Goal: Find specific page/section: Find specific page/section

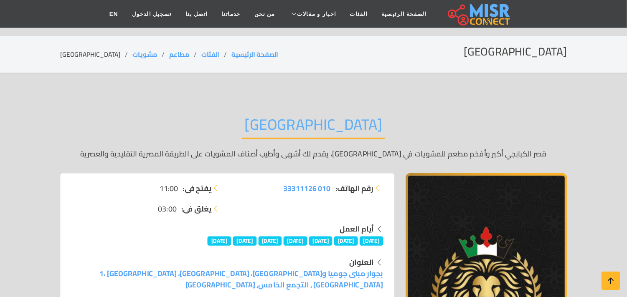
scroll to position [167, 0]
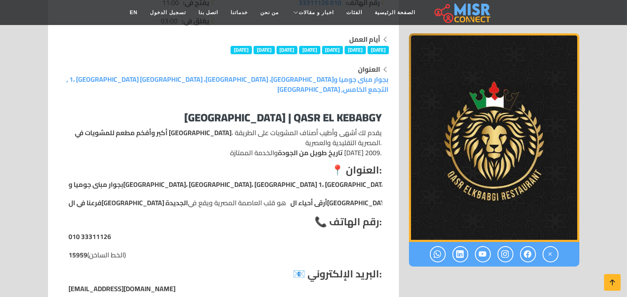
click at [240, 107] on strong "[GEOGRAPHIC_DATA] | Qasr El Kebabgy" at bounding box center [284, 117] width 198 height 20
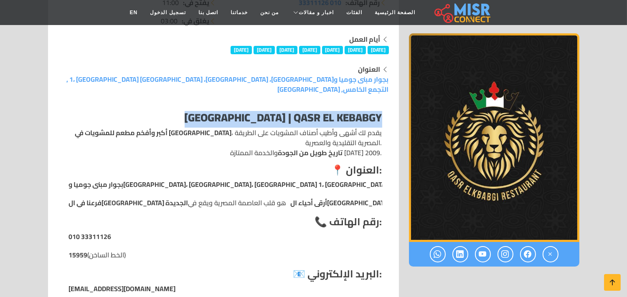
click at [240, 107] on strong "[GEOGRAPHIC_DATA] | Qasr El Kebabgy" at bounding box center [284, 117] width 198 height 20
click at [307, 107] on strong "[GEOGRAPHIC_DATA] | Qasr El Kebabgy" at bounding box center [284, 117] width 198 height 20
drag, startPoint x: 307, startPoint y: 104, endPoint x: 215, endPoint y: 99, distance: 92.8
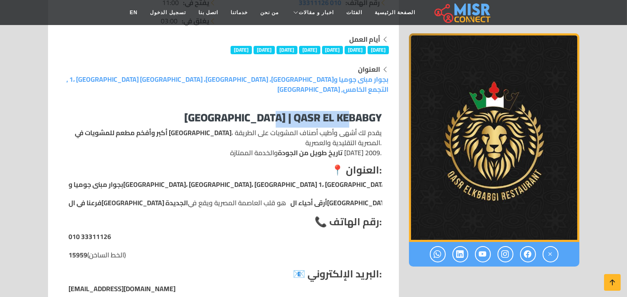
copy strong "Qasr El Kebabgy"
